Goal: Check status: Check status

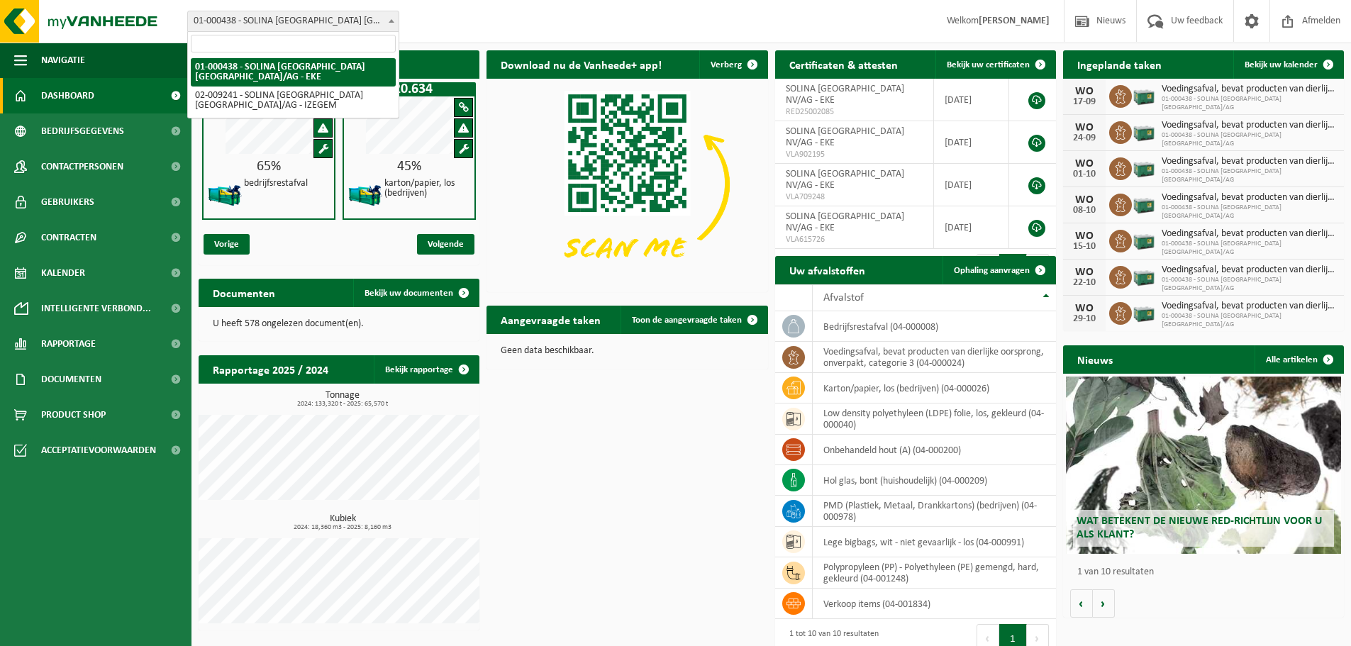
click at [389, 20] on b at bounding box center [392, 21] width 6 height 4
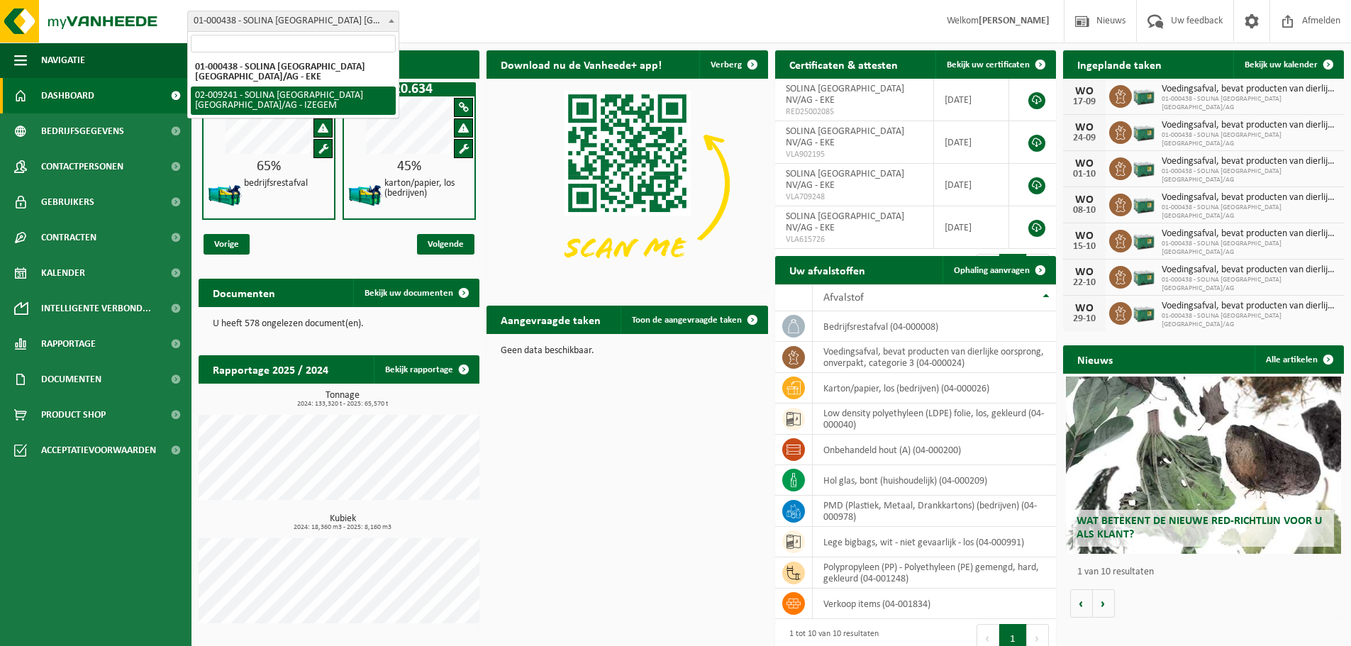
select select "13150"
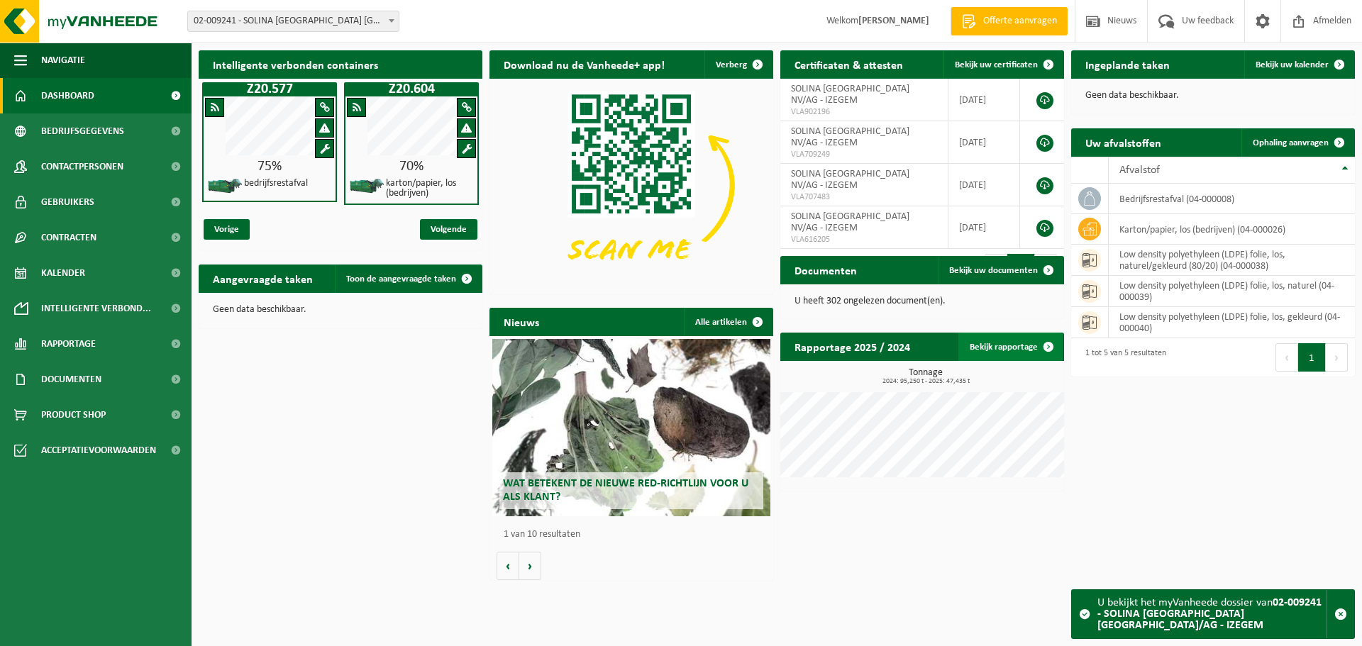
click at [1014, 348] on link "Bekijk rapportage" at bounding box center [1010, 347] width 104 height 28
